Goal: Transaction & Acquisition: Purchase product/service

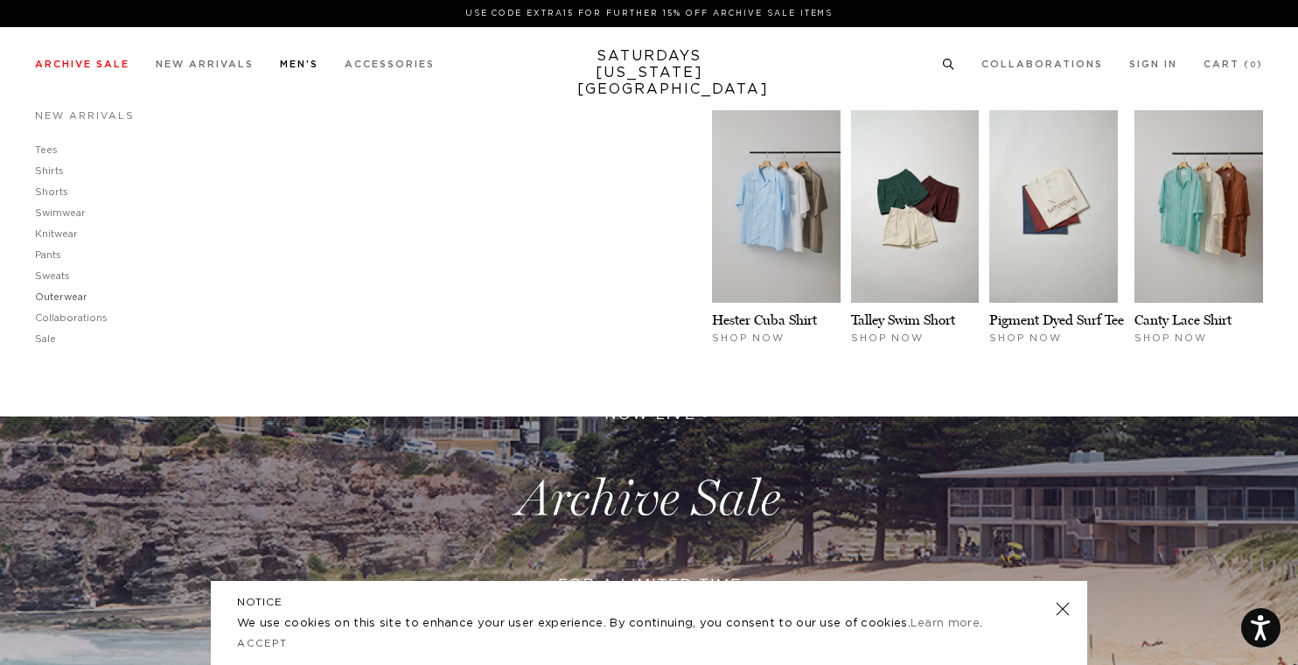
click at [76, 297] on link "Outerwear" at bounding box center [61, 297] width 52 height 10
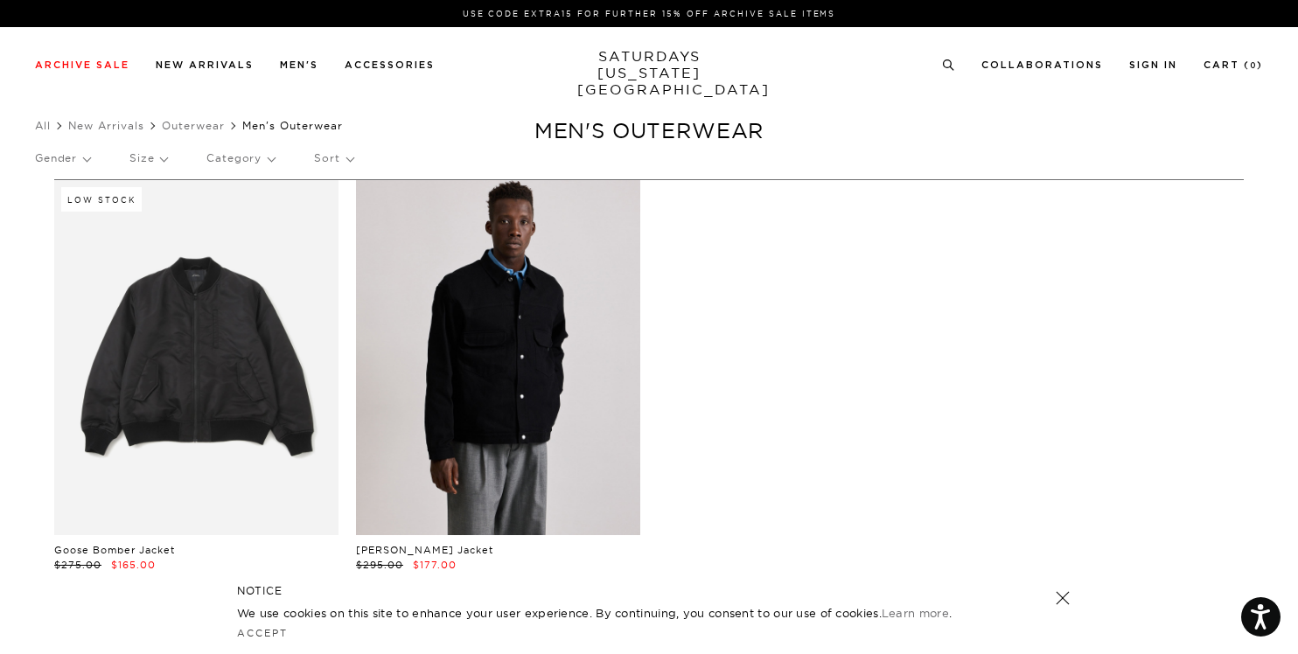
click at [454, 330] on link at bounding box center [498, 357] width 284 height 355
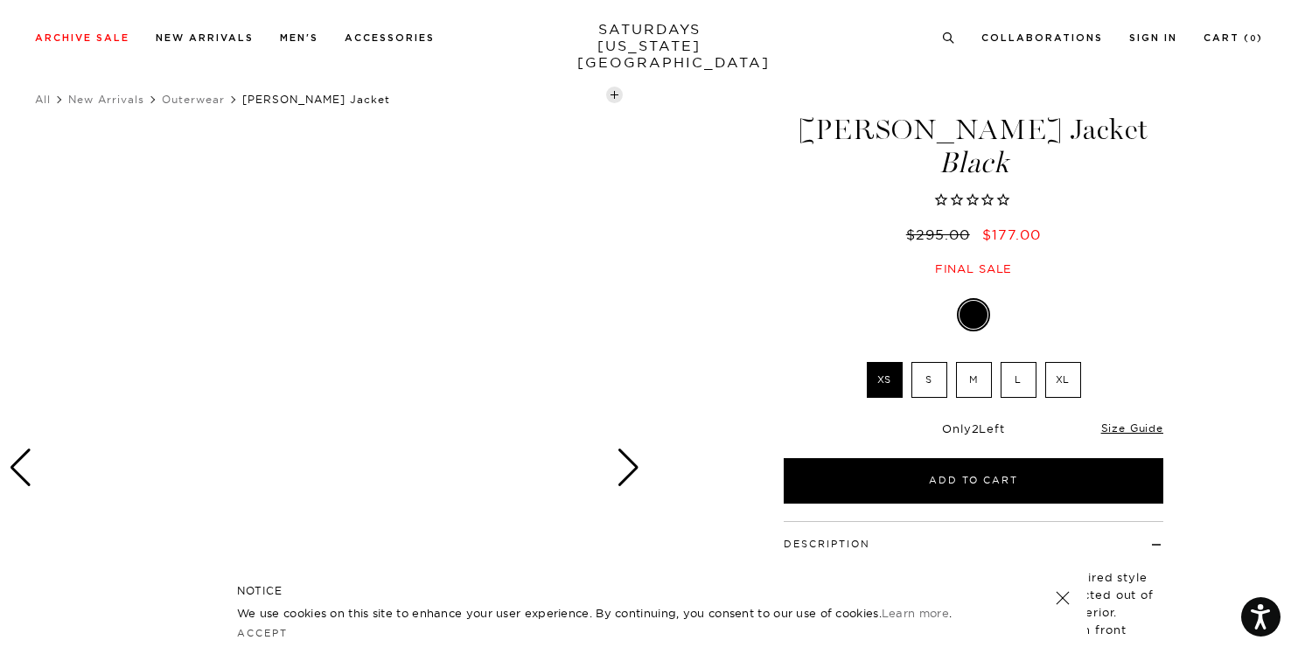
scroll to position [35, 0]
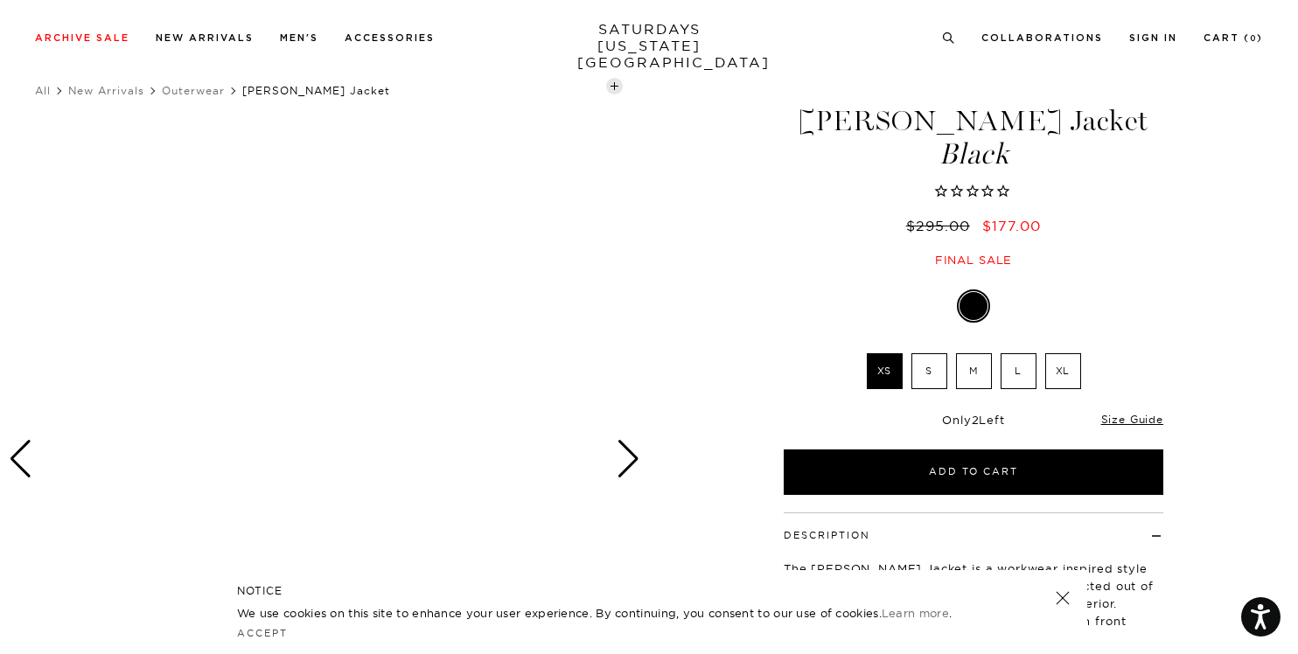
click at [1057, 596] on link at bounding box center [1062, 598] width 24 height 24
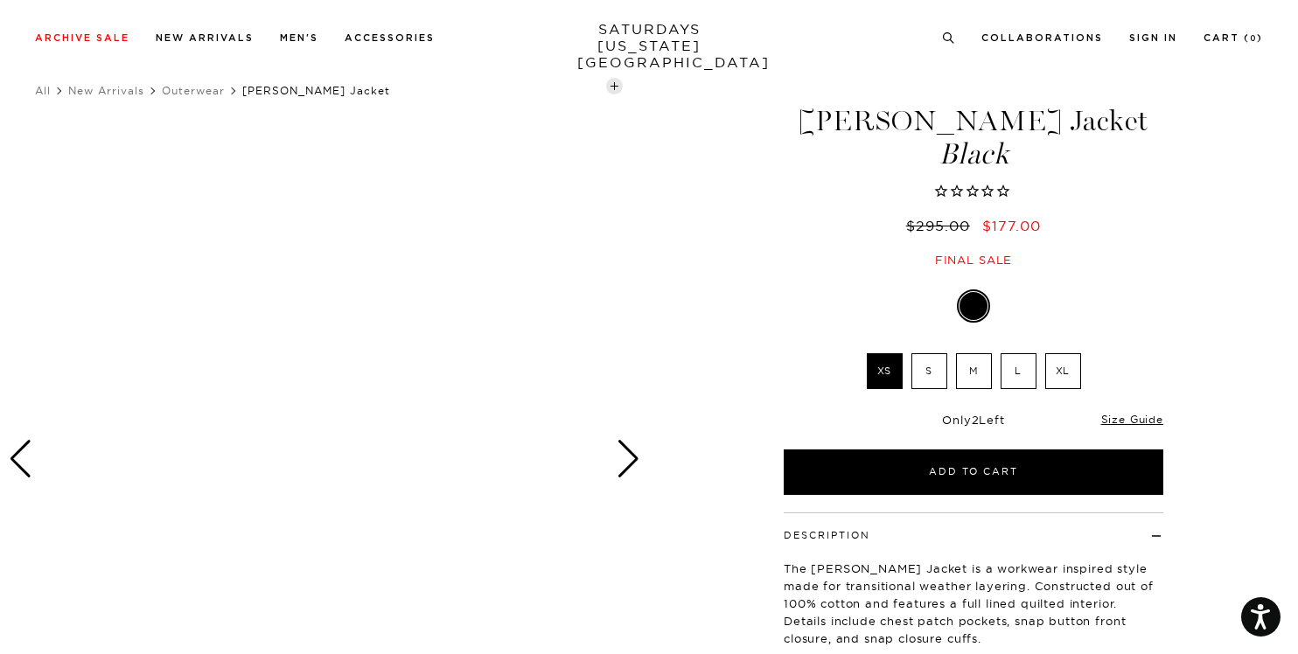
click at [634, 455] on div "Next slide" at bounding box center [629, 459] width 24 height 38
click at [627, 458] on div "Next slide" at bounding box center [629, 459] width 24 height 38
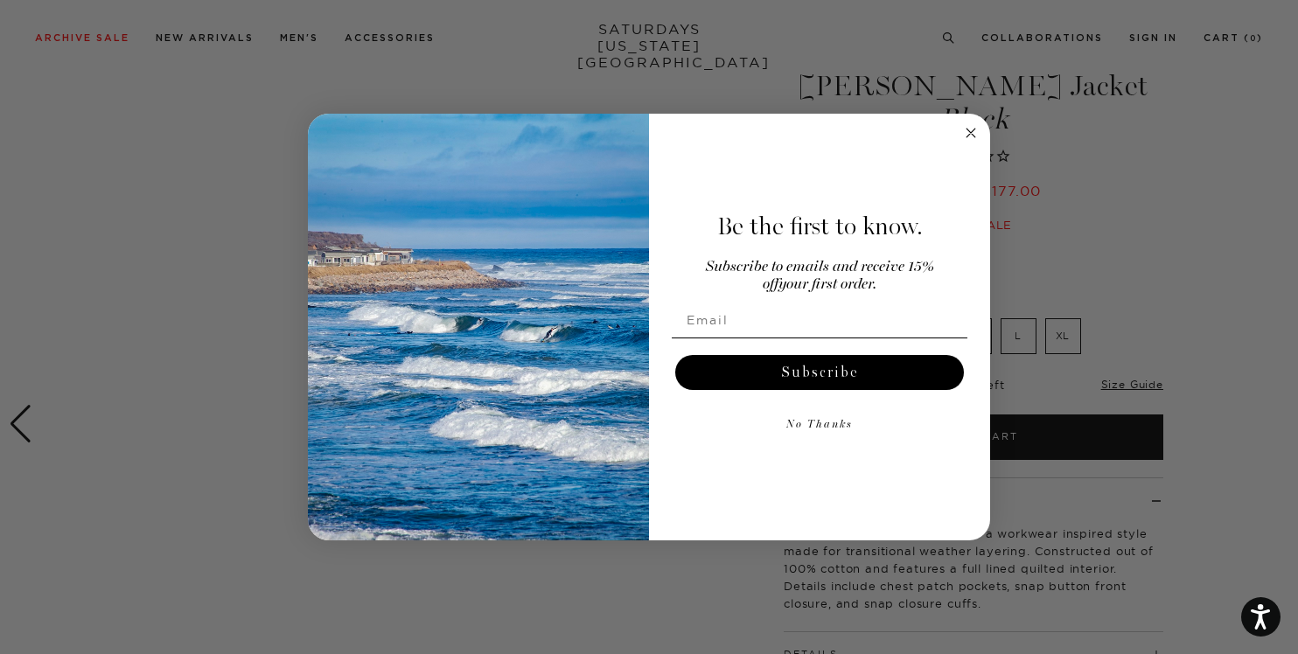
click at [973, 142] on circle "Close dialog" at bounding box center [971, 133] width 20 height 20
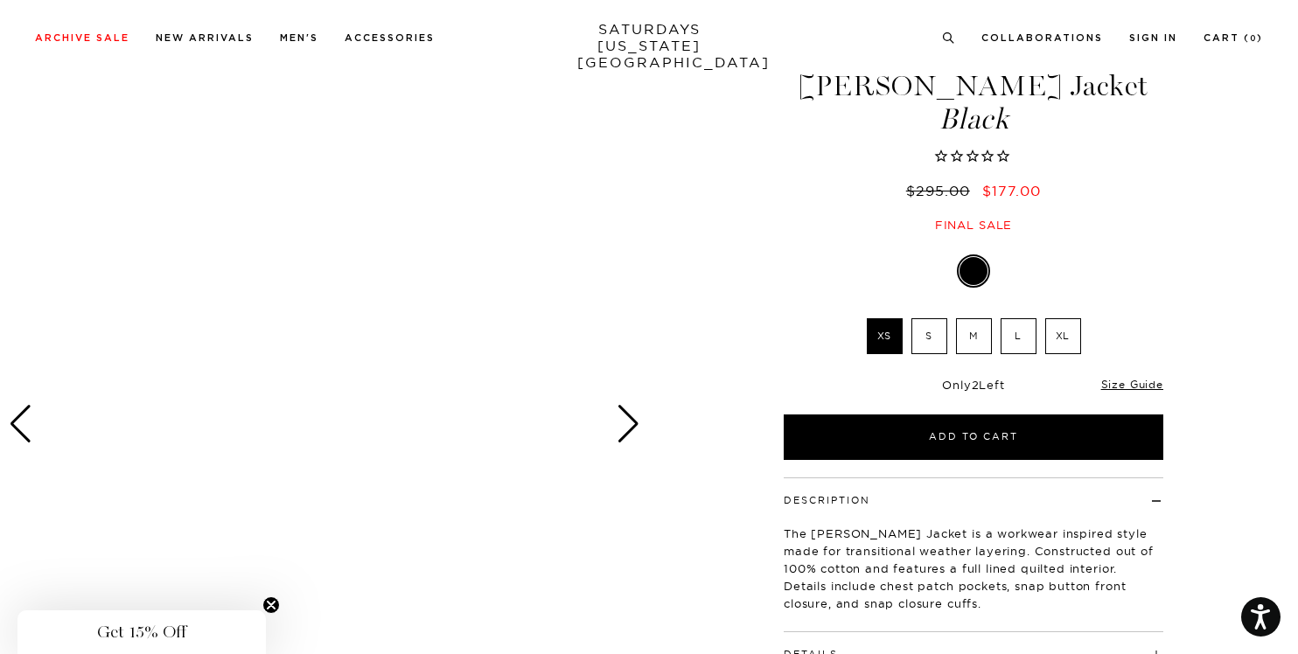
click at [771, 181] on div "Emil Padded Moleskin Jacket Black $295.00 $177.00 Final sale" at bounding box center [973, 134] width 437 height 197
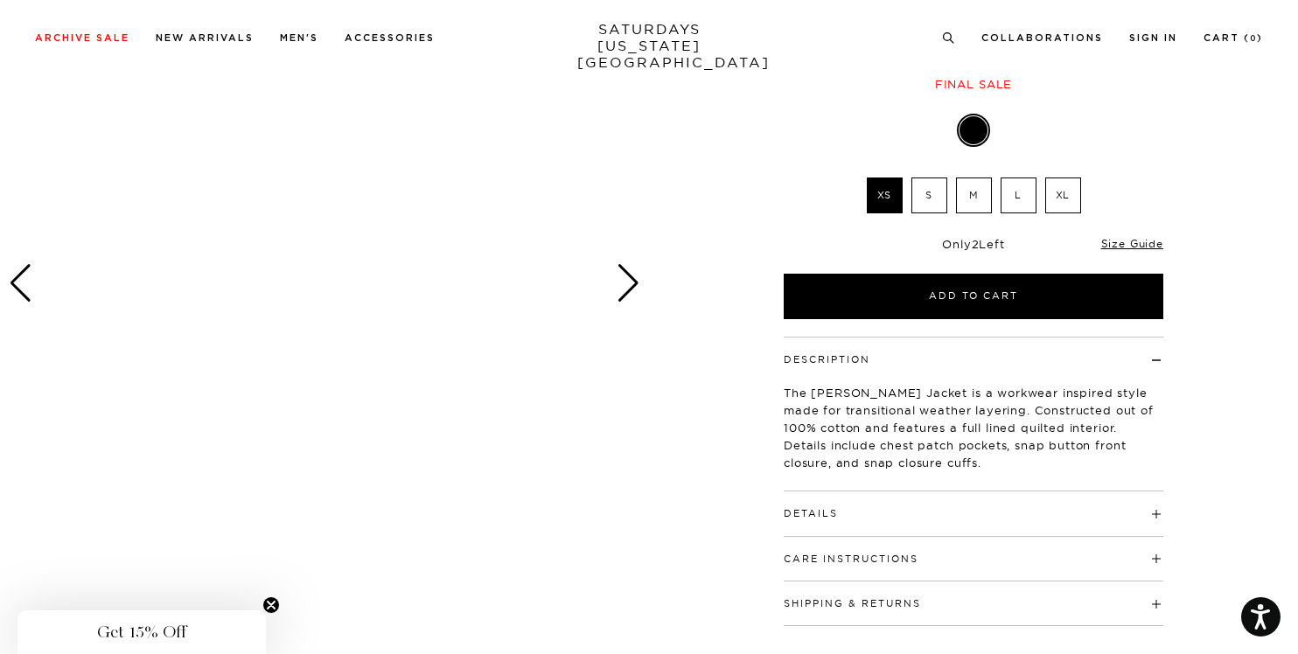
scroll to position [210, 0]
click at [628, 297] on div "Next slide" at bounding box center [629, 284] width 24 height 38
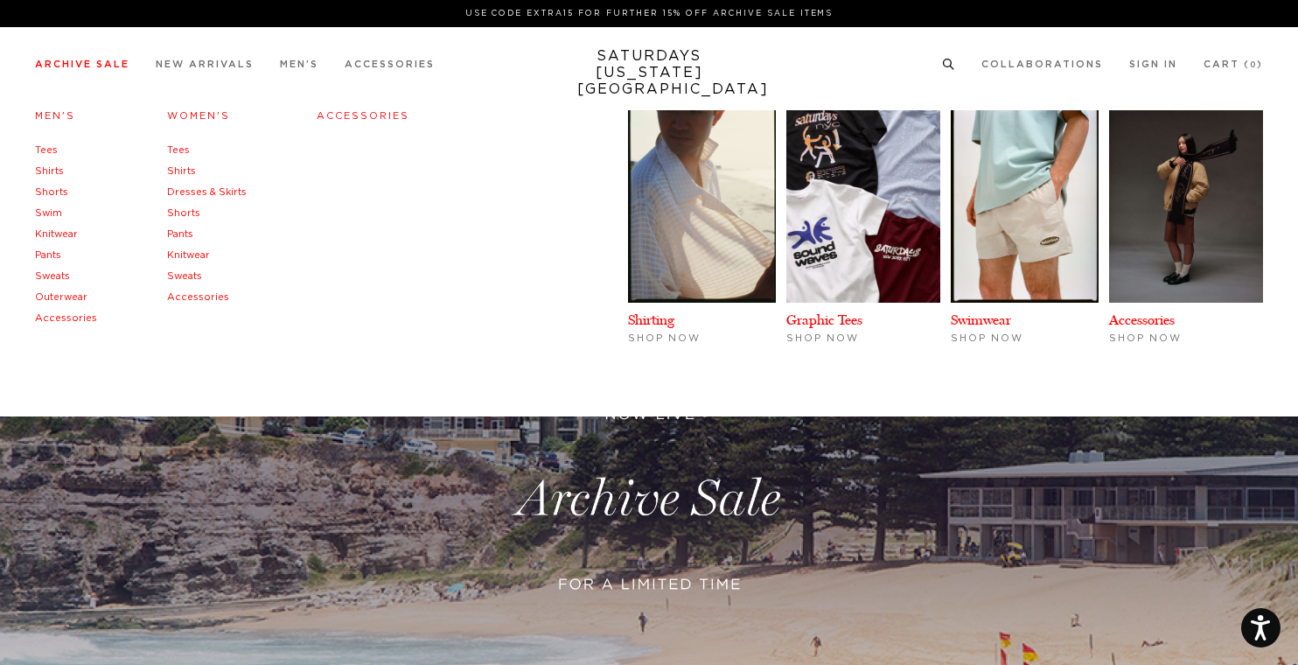
click at [65, 294] on link "Outerwear" at bounding box center [61, 297] width 52 height 10
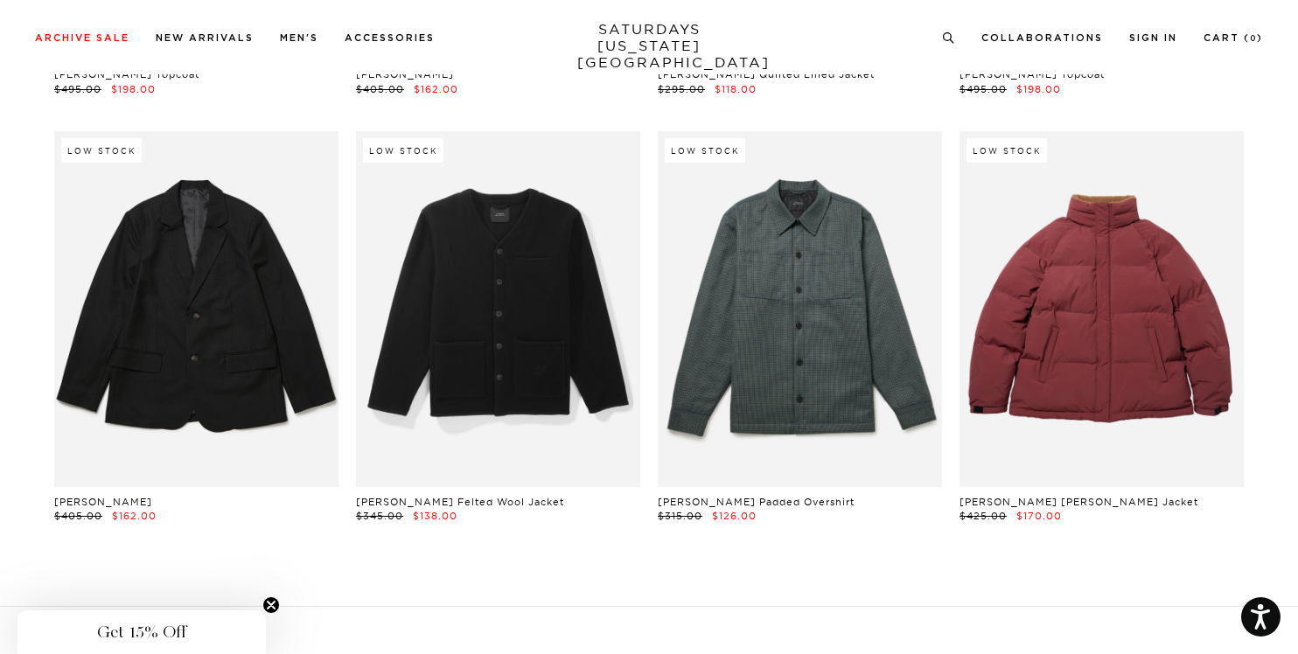
scroll to position [3883, 0]
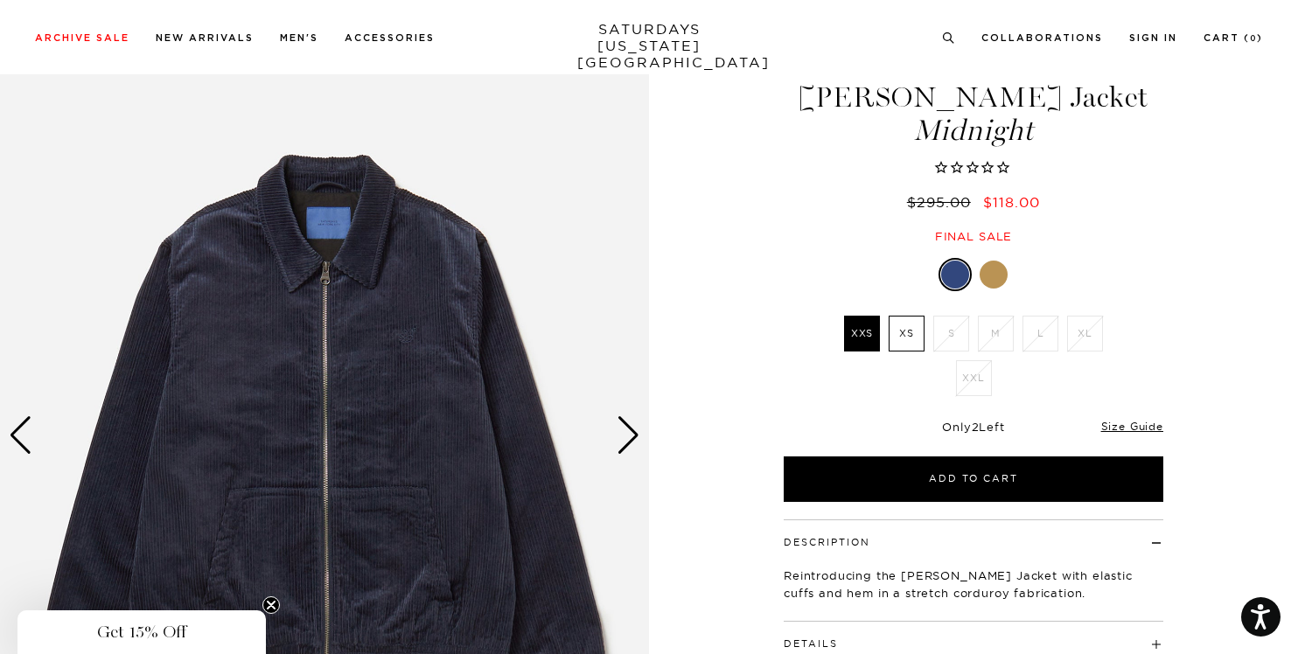
scroll to position [70, 0]
